Goal: Task Accomplishment & Management: Use online tool/utility

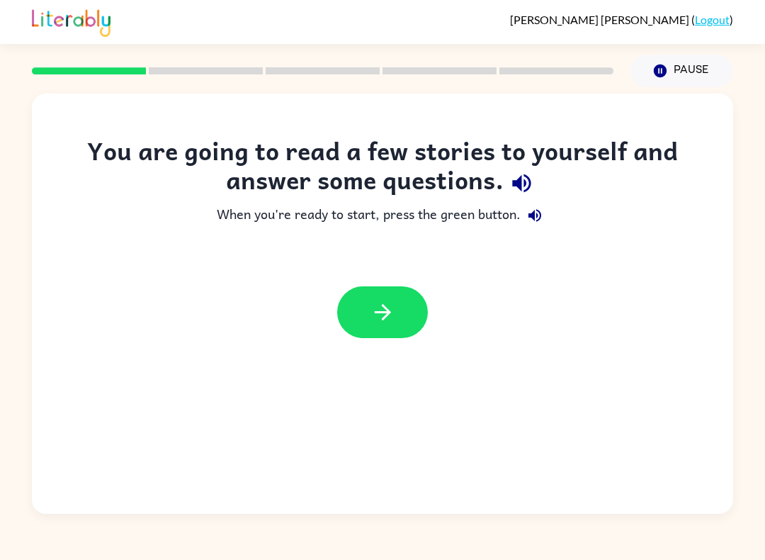
click at [386, 315] on icon "button" at bounding box center [382, 312] width 16 height 16
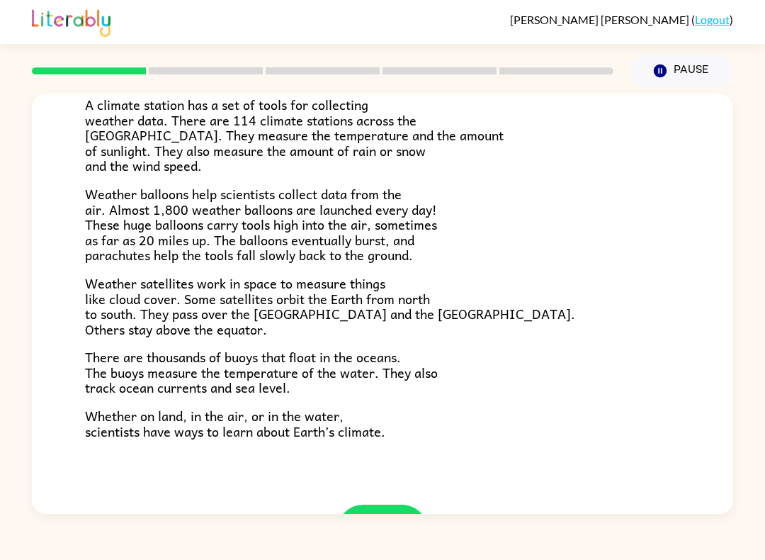
scroll to position [317, 0]
click at [380, 504] on button "button" at bounding box center [382, 530] width 91 height 52
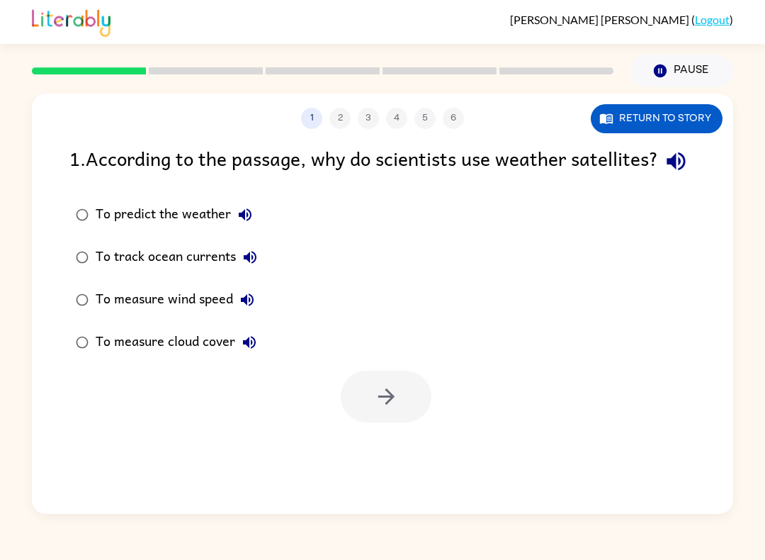
scroll to position [0, 0]
click at [384, 409] on icon "button" at bounding box center [386, 396] width 25 height 25
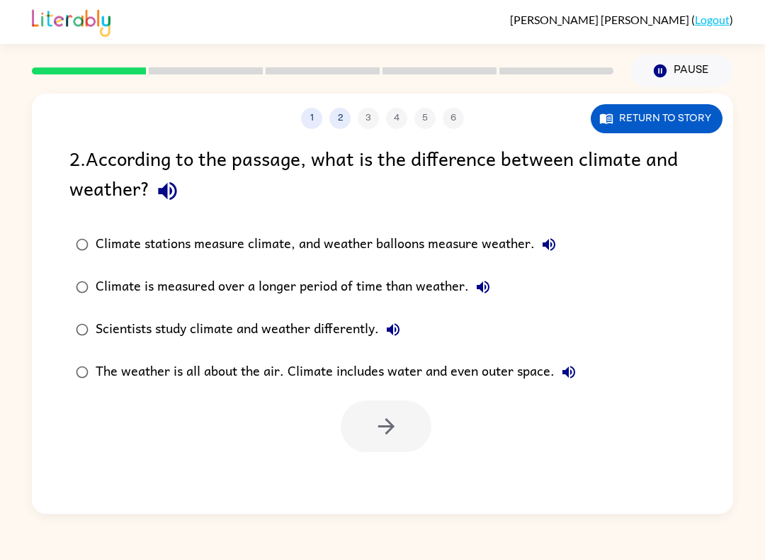
click at [315, 121] on button "1" at bounding box center [311, 118] width 21 height 21
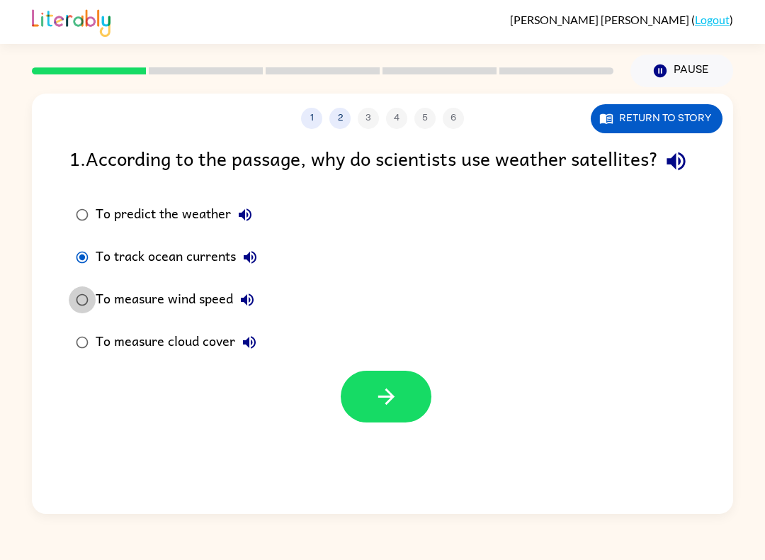
click at [395, 299] on div "To predict the weather To track ocean currents To measure wind speed To measure…" at bounding box center [401, 278] width 664 height 170
click at [404, 403] on button "button" at bounding box center [386, 396] width 91 height 52
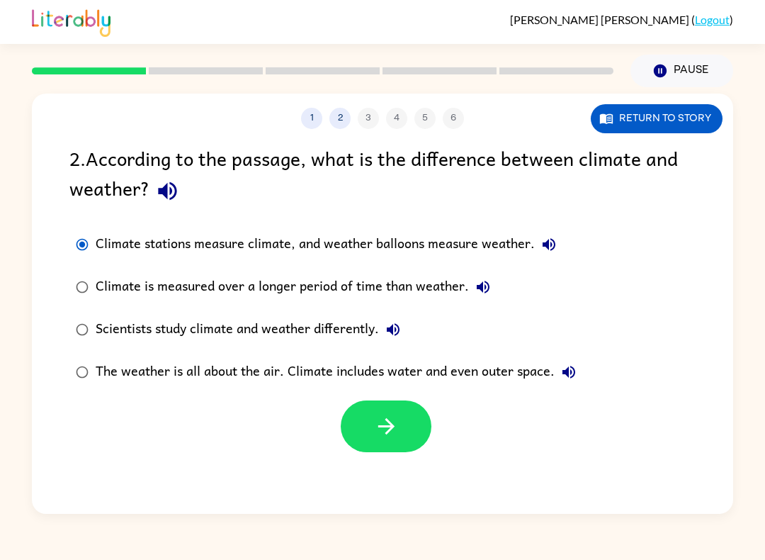
click at [374, 433] on icon "button" at bounding box center [386, 426] width 25 height 25
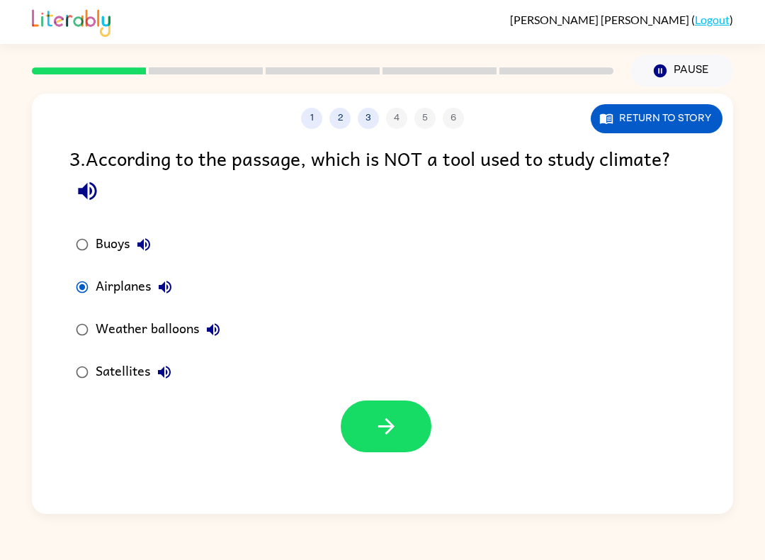
click at [385, 424] on icon "button" at bounding box center [386, 426] width 25 height 25
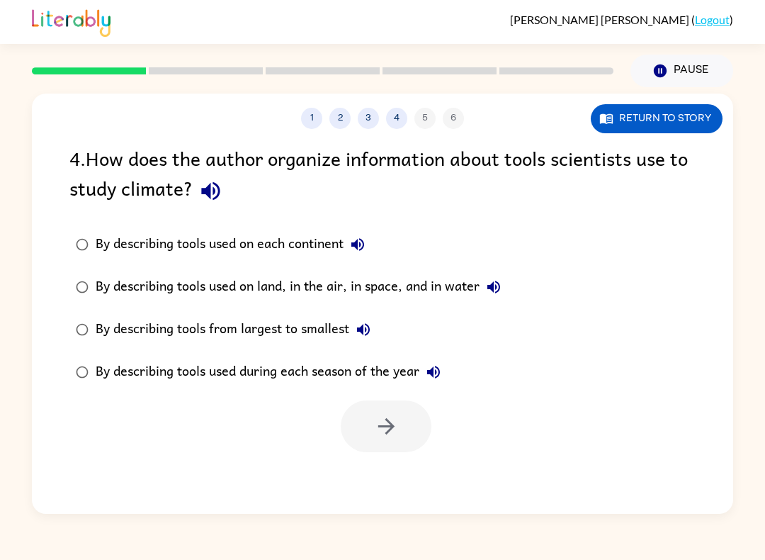
click at [62, 300] on label "By describing tools used on land, in the air, in space, and in water" at bounding box center [288, 287] width 453 height 43
click at [393, 418] on icon "button" at bounding box center [386, 426] width 25 height 25
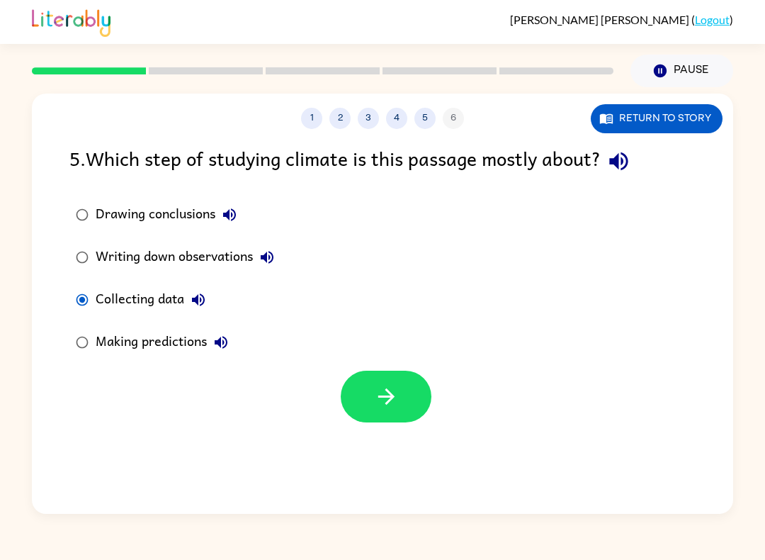
click at [382, 420] on button "button" at bounding box center [386, 396] width 91 height 52
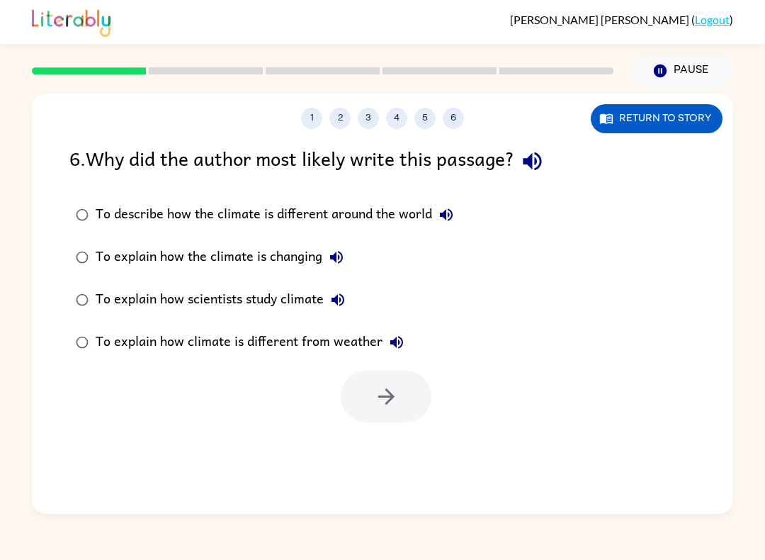
click at [377, 397] on div at bounding box center [386, 396] width 91 height 52
click at [375, 409] on div at bounding box center [386, 396] width 91 height 52
click at [362, 401] on button "button" at bounding box center [386, 396] width 91 height 52
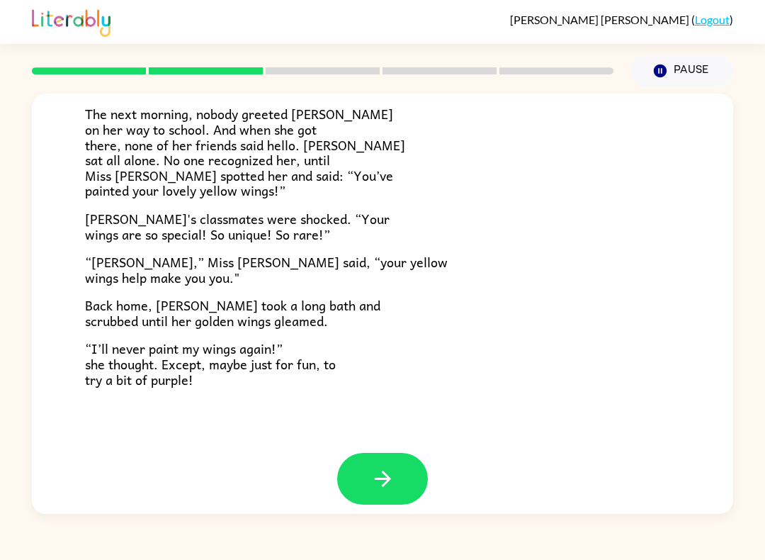
scroll to position [368, 0]
click at [382, 470] on icon "button" at bounding box center [382, 479] width 25 height 25
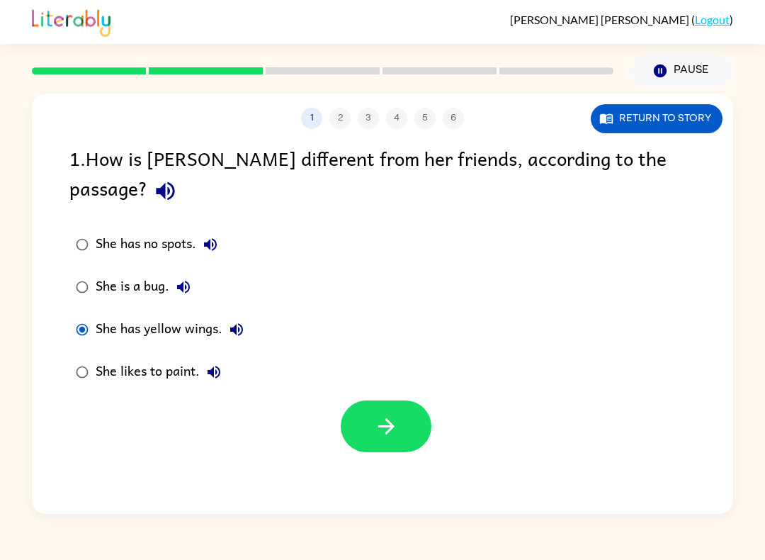
click at [361, 400] on button "button" at bounding box center [386, 426] width 91 height 52
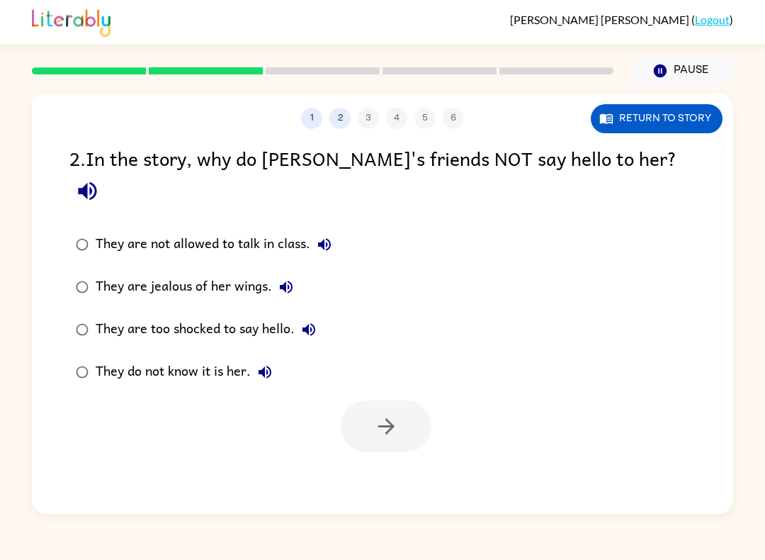
click at [62, 351] on label "They do not know it is her." at bounding box center [204, 372] width 284 height 43
click at [397, 414] on icon "button" at bounding box center [386, 426] width 25 height 25
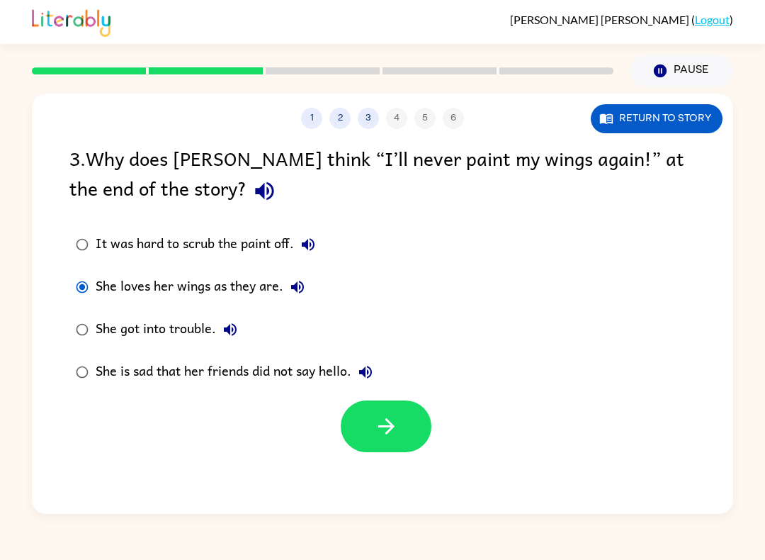
click at [382, 429] on icon "button" at bounding box center [386, 426] width 25 height 25
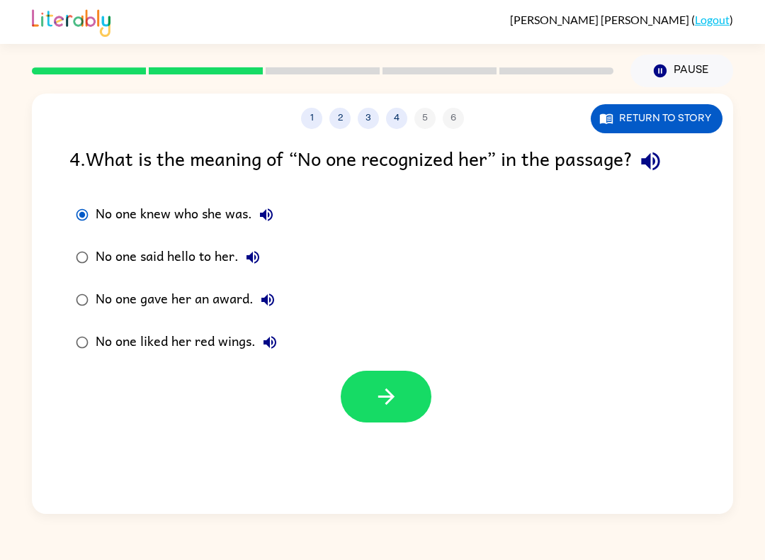
click at [432, 425] on div "1 2 3 4 5 6 Return to story 4 . What is the meaning of “No one recognized her” …" at bounding box center [382, 304] width 701 height 420
click at [392, 403] on icon "button" at bounding box center [386, 396] width 25 height 25
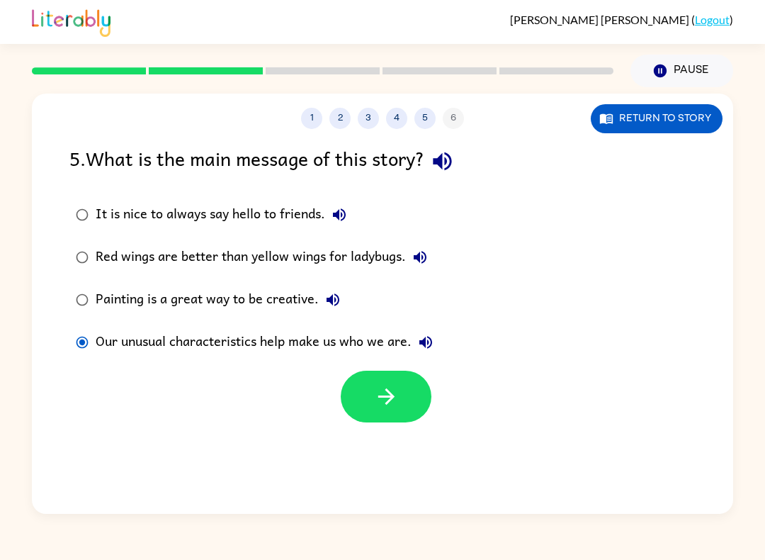
click at [375, 409] on icon "button" at bounding box center [386, 396] width 25 height 25
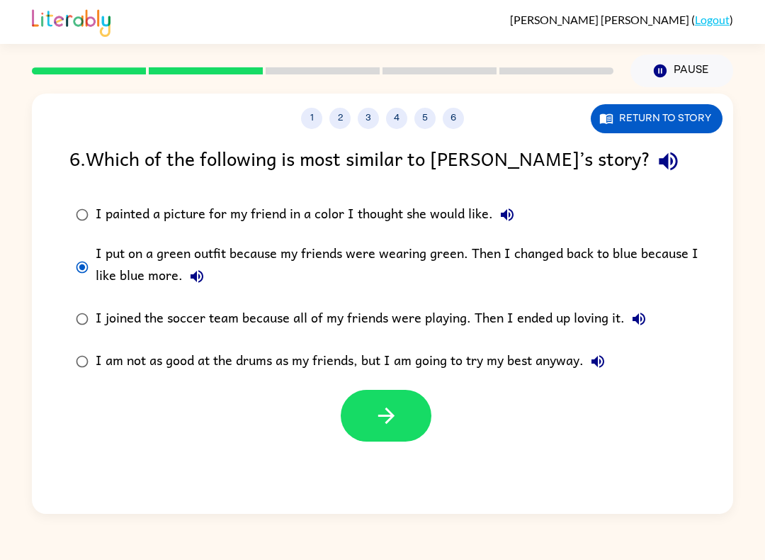
click at [408, 412] on button "button" at bounding box center [386, 416] width 91 height 52
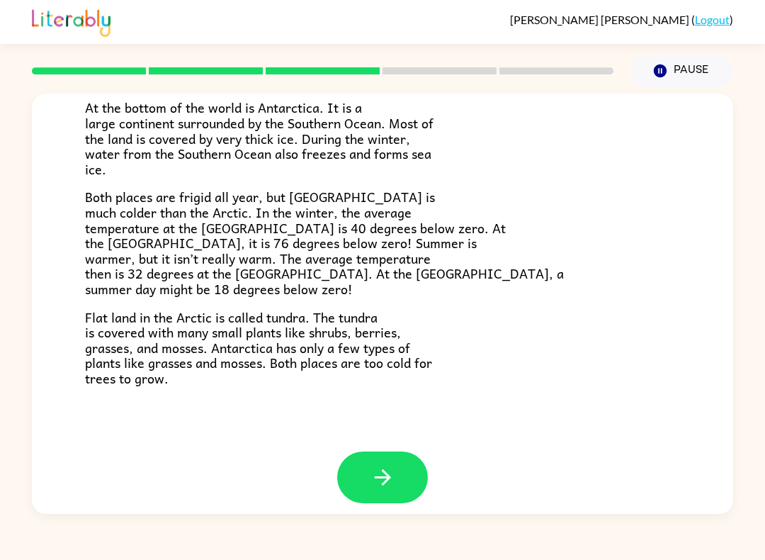
scroll to position [272, 0]
click at [379, 465] on icon "button" at bounding box center [382, 477] width 25 height 25
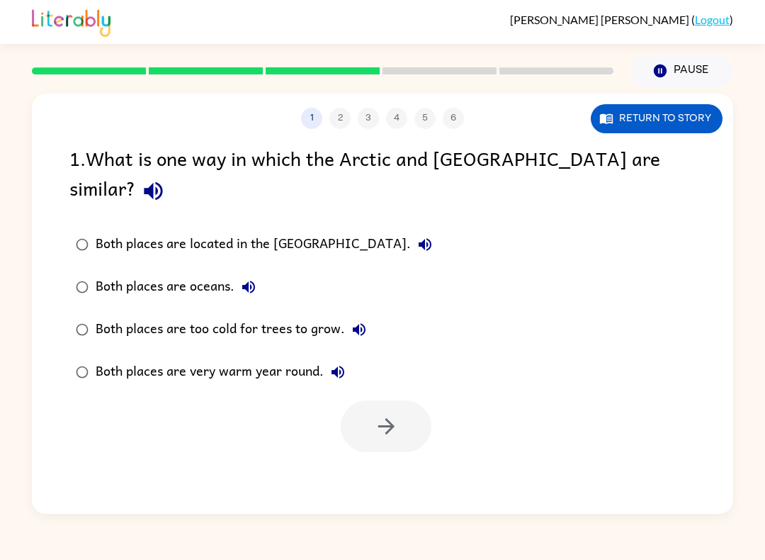
scroll to position [0, 0]
click at [367, 400] on button "button" at bounding box center [386, 426] width 91 height 52
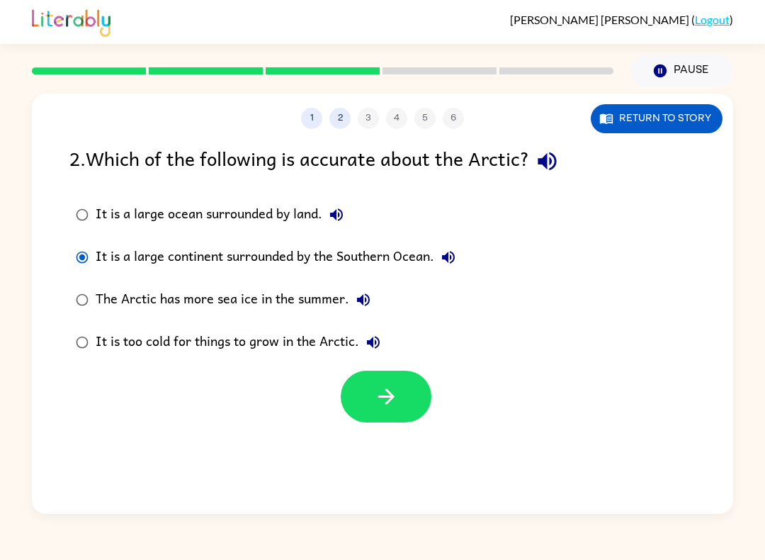
click at [378, 403] on icon "button" at bounding box center [386, 396] width 25 height 25
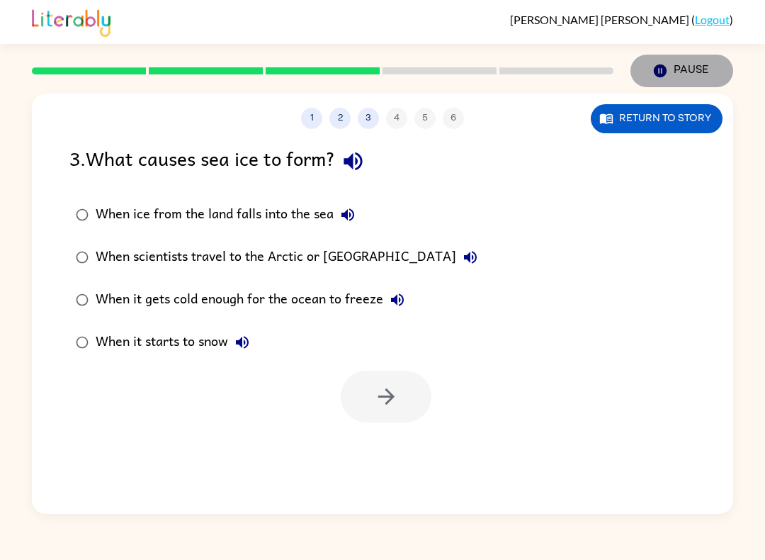
click at [685, 67] on button "Pause Pause" at bounding box center [681, 71] width 103 height 33
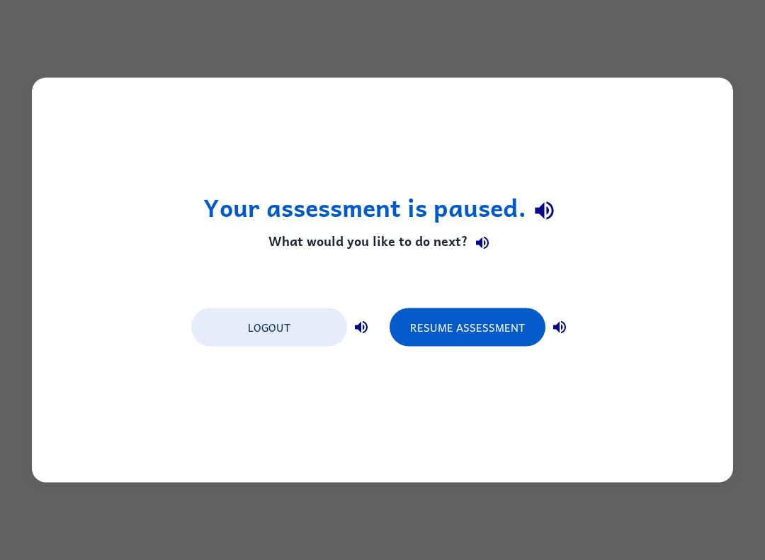
click at [248, 329] on button "Logout" at bounding box center [269, 327] width 156 height 38
